Goal: Information Seeking & Learning: Check status

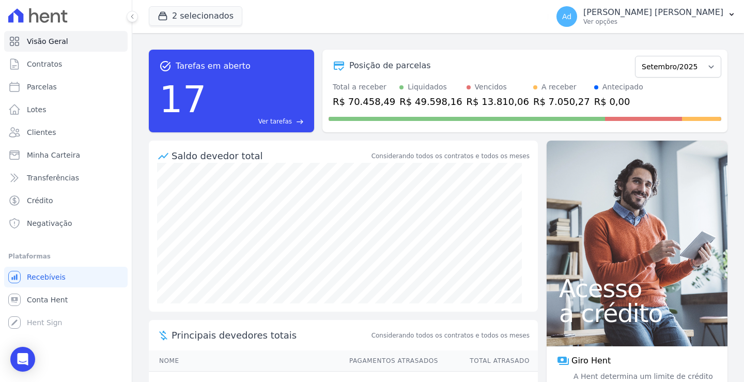
click at [199, 29] on div "2 selecionados TS Engenharia HITS Cupecê Hits Vila Santa Catarina Oh Freguesia …" at bounding box center [346, 16] width 395 height 34
click at [205, 19] on button "2 selecionados" at bounding box center [196, 16] width 94 height 20
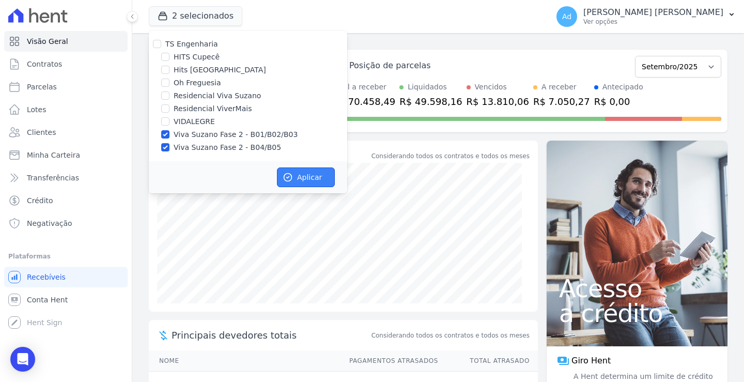
click at [305, 177] on button "Aplicar" at bounding box center [306, 177] width 58 height 20
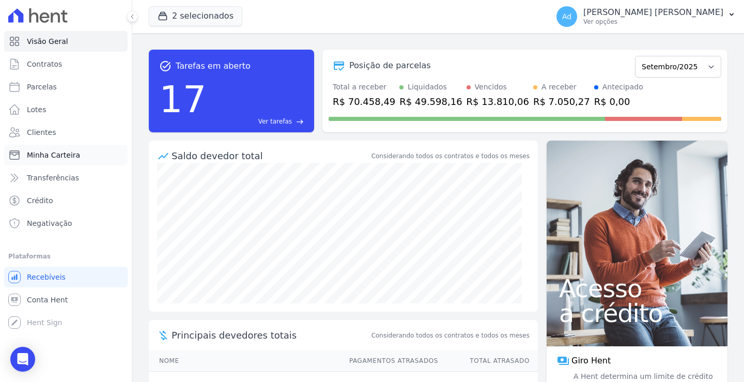
click at [80, 160] on link "Minha Carteira" at bounding box center [66, 155] width 124 height 21
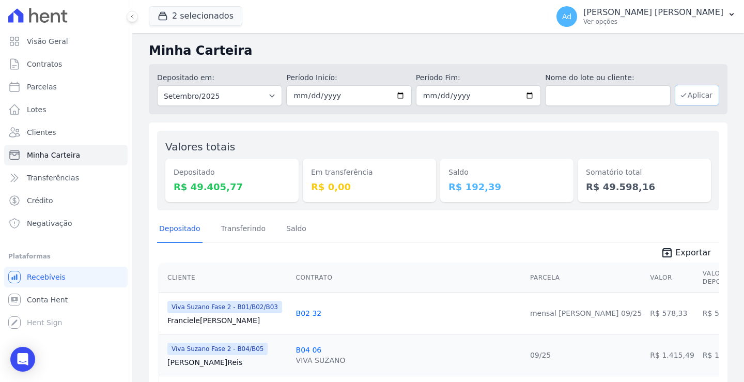
click at [681, 98] on icon "button" at bounding box center [684, 95] width 8 height 8
click at [691, 254] on span "Exportar" at bounding box center [693, 253] width 36 height 12
click at [689, 248] on span "Exportar" at bounding box center [693, 253] width 36 height 12
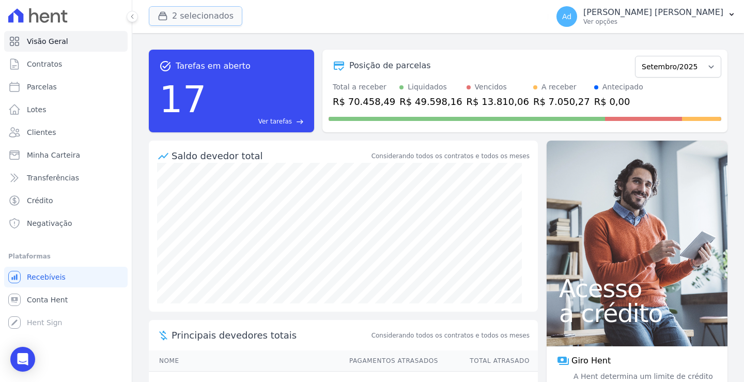
click at [192, 14] on button "2 selecionados" at bounding box center [196, 16] width 94 height 20
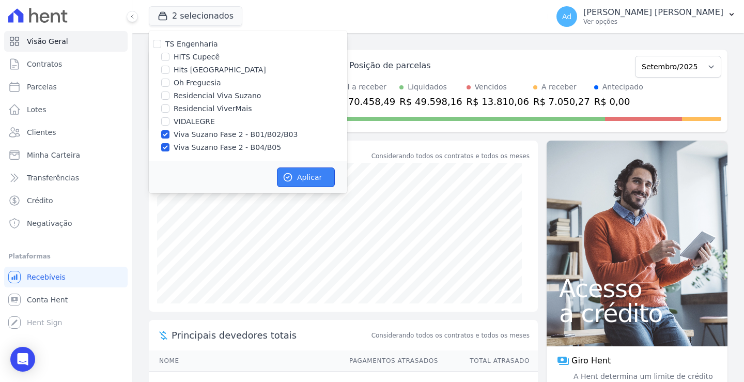
click at [286, 176] on icon "button" at bounding box center [288, 177] width 10 height 10
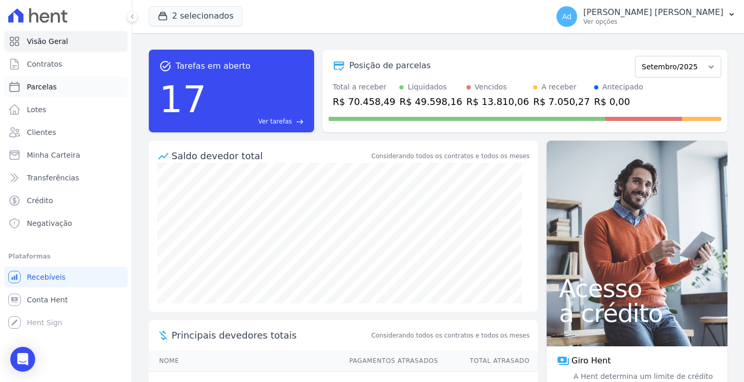
click at [57, 94] on link "Parcelas" at bounding box center [66, 86] width 124 height 21
select select
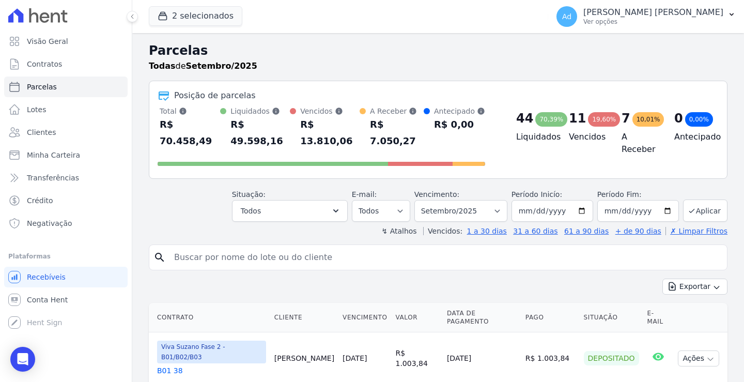
click at [308, 250] on input "search" at bounding box center [445, 257] width 555 height 21
type input "b04 07"
select select
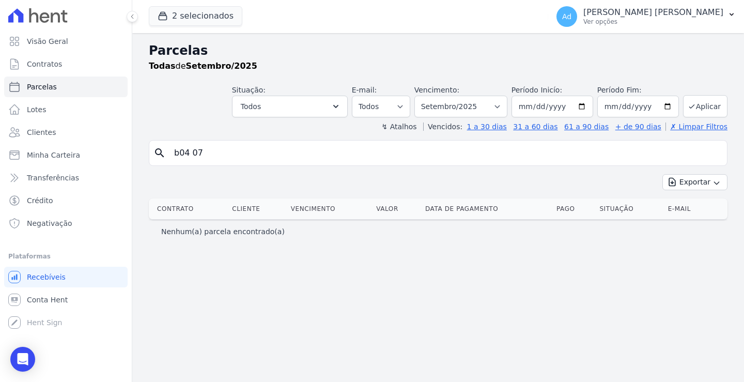
drag, startPoint x: 232, startPoint y: 153, endPoint x: 159, endPoint y: 136, distance: 74.5
click at [159, 136] on div "Parcelas Todas de Setembro/2025 Situação: Agendado Em Aberto Pago Processando C…" at bounding box center [438, 207] width 612 height 349
click at [81, 129] on link "Clientes" at bounding box center [66, 132] width 124 height 21
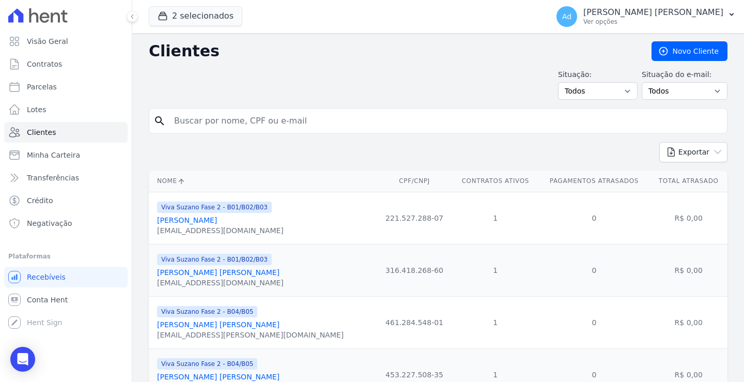
click at [270, 114] on input "search" at bounding box center [445, 121] width 555 height 21
type input "matheus"
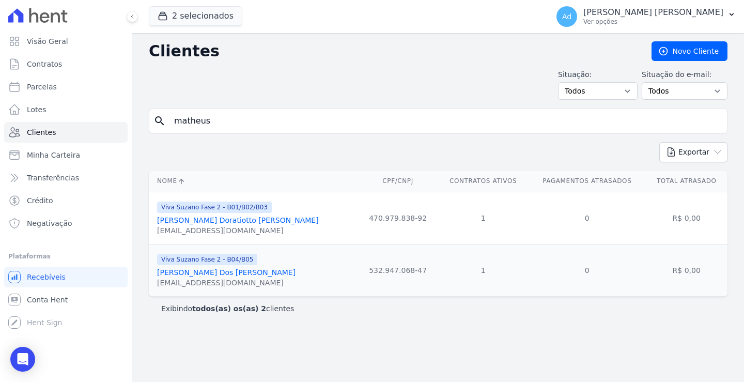
click at [267, 278] on div "Matheus Luigi Dos Santos Miranda" at bounding box center [226, 272] width 139 height 10
click at [254, 273] on link "Matheus Luigi Dos Santos Miranda" at bounding box center [226, 272] width 139 height 8
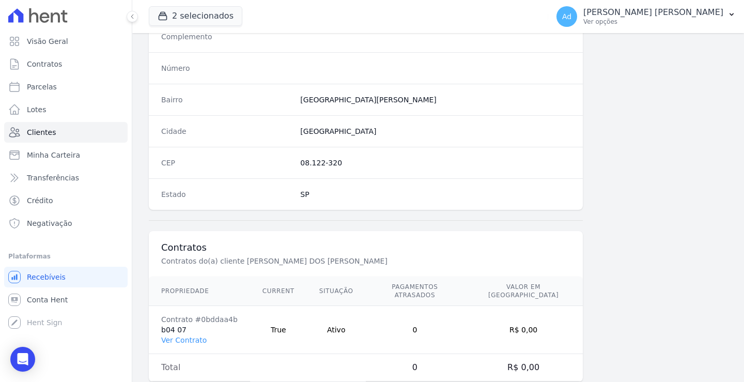
scroll to position [585, 0]
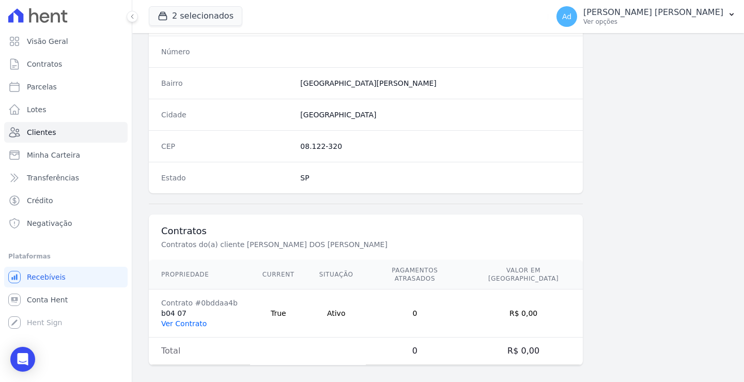
click at [191, 319] on link "Ver Contrato" at bounding box center [183, 323] width 45 height 8
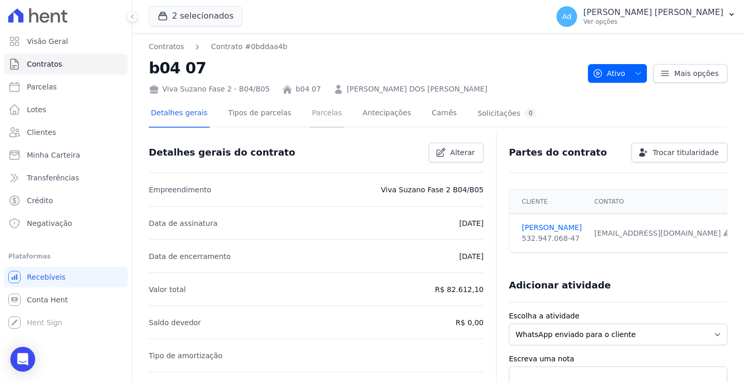
click at [310, 111] on link "Parcelas" at bounding box center [327, 113] width 34 height 27
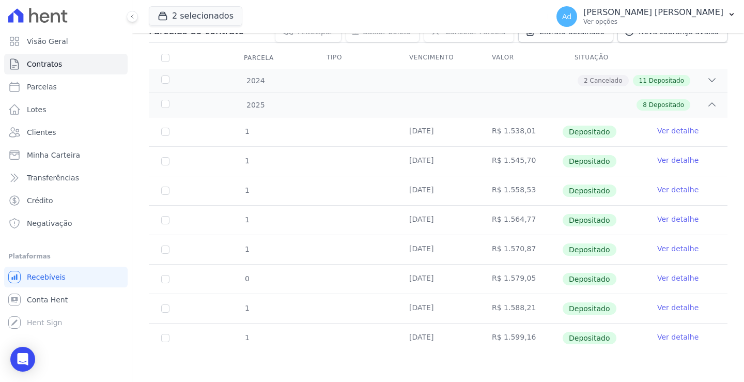
scroll to position [127, 0]
